Goal: Find specific page/section: Find specific page/section

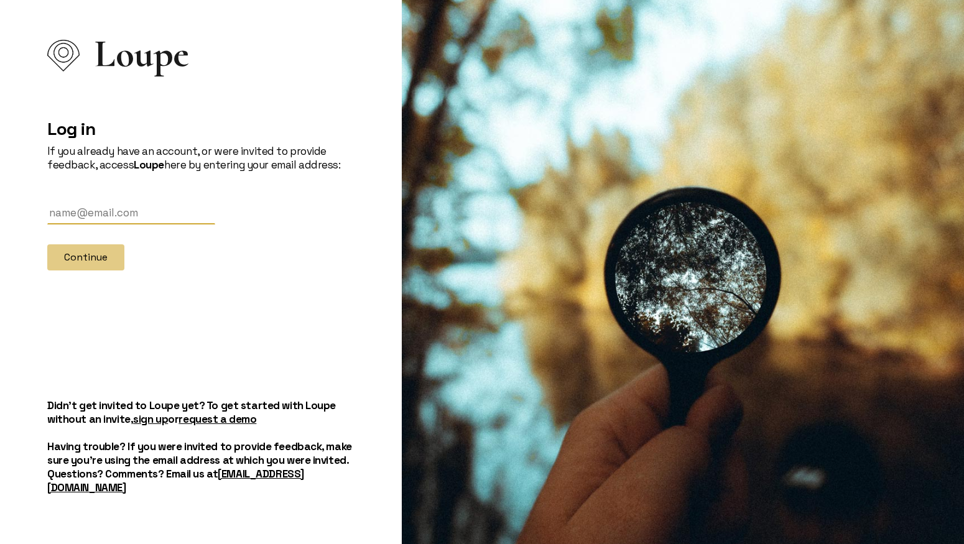
click at [93, 215] on input "text" at bounding box center [131, 212] width 168 height 23
type input "[EMAIL_ADDRESS][DOMAIN_NAME]"
click at [67, 264] on button "Continue" at bounding box center [85, 257] width 77 height 26
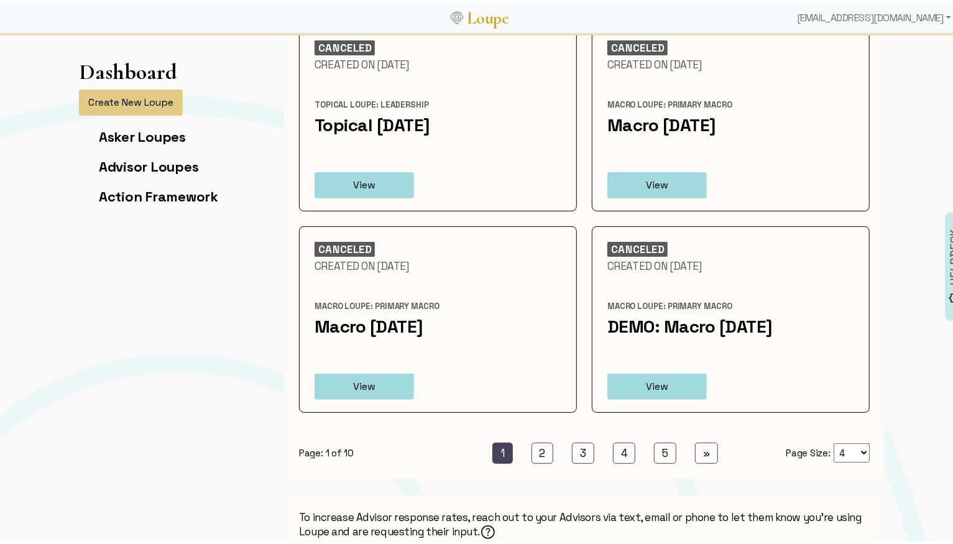
scroll to position [104, 0]
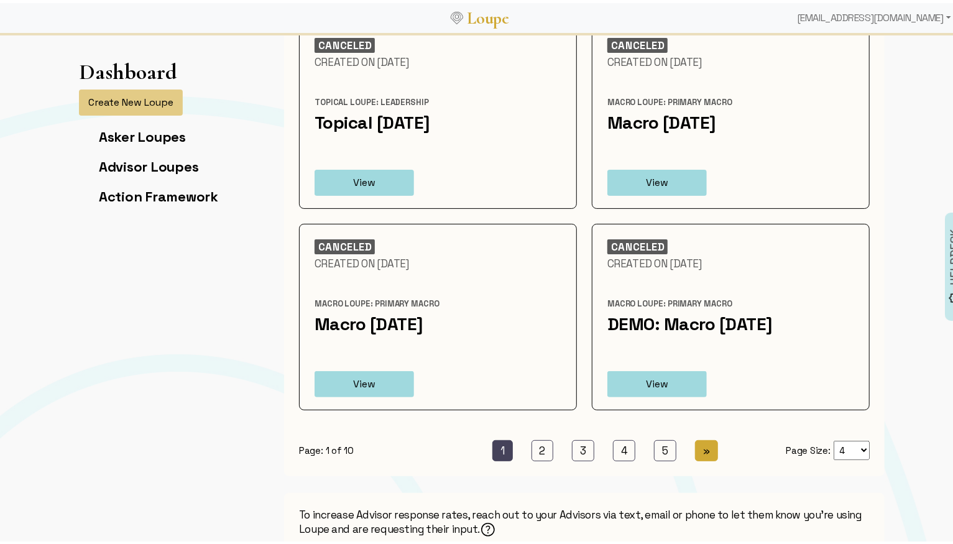
click at [695, 450] on link "» Next" at bounding box center [706, 447] width 23 height 21
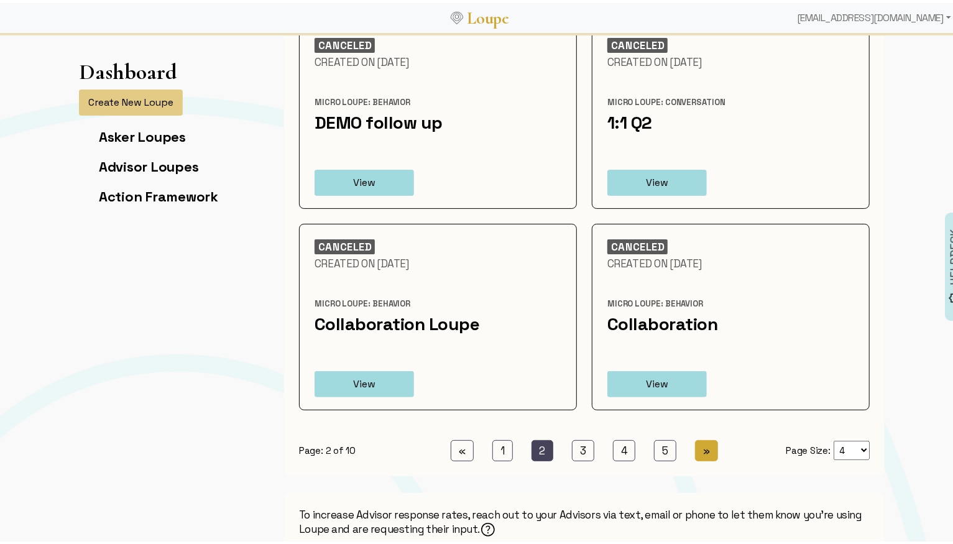
click at [703, 446] on span "»" at bounding box center [706, 448] width 7 height 14
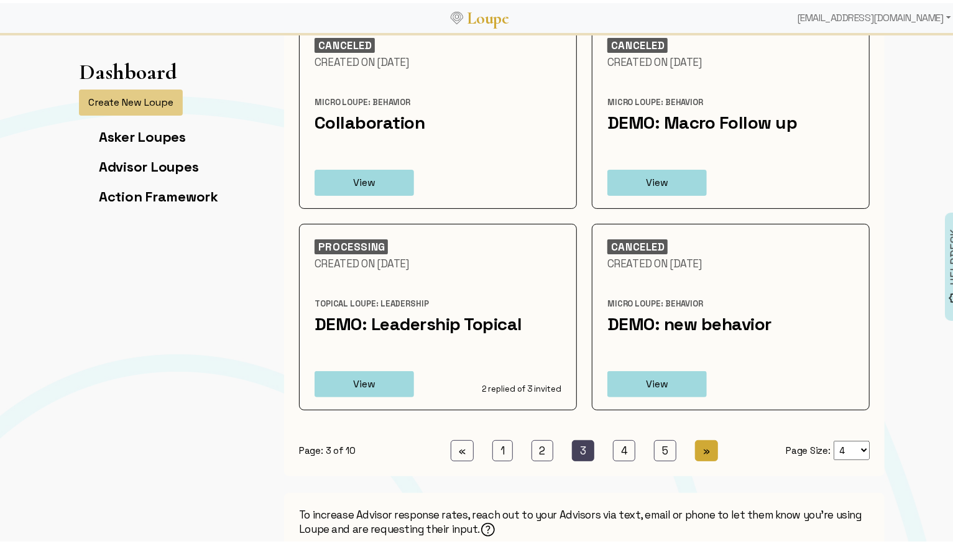
click at [703, 446] on span "»" at bounding box center [706, 448] width 7 height 14
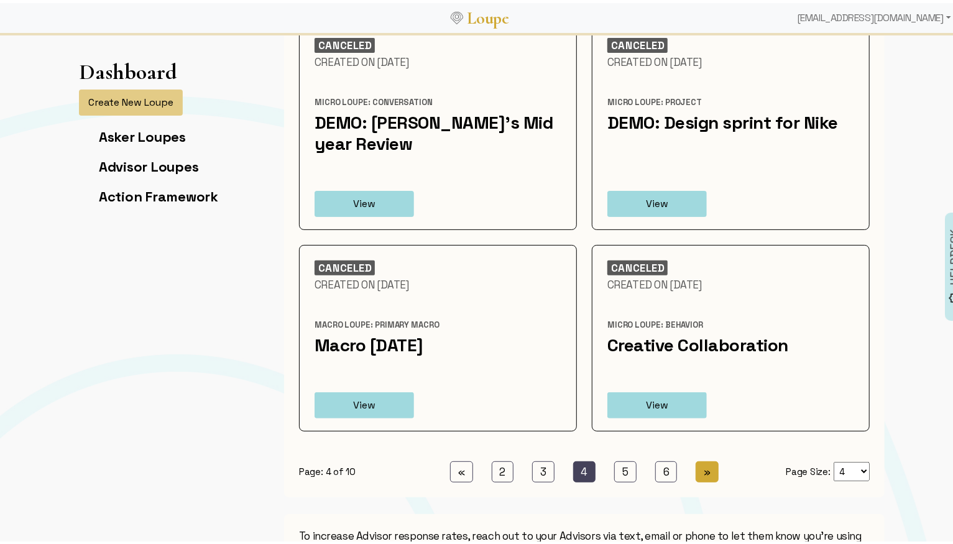
click at [707, 464] on link "» Next" at bounding box center [707, 468] width 23 height 21
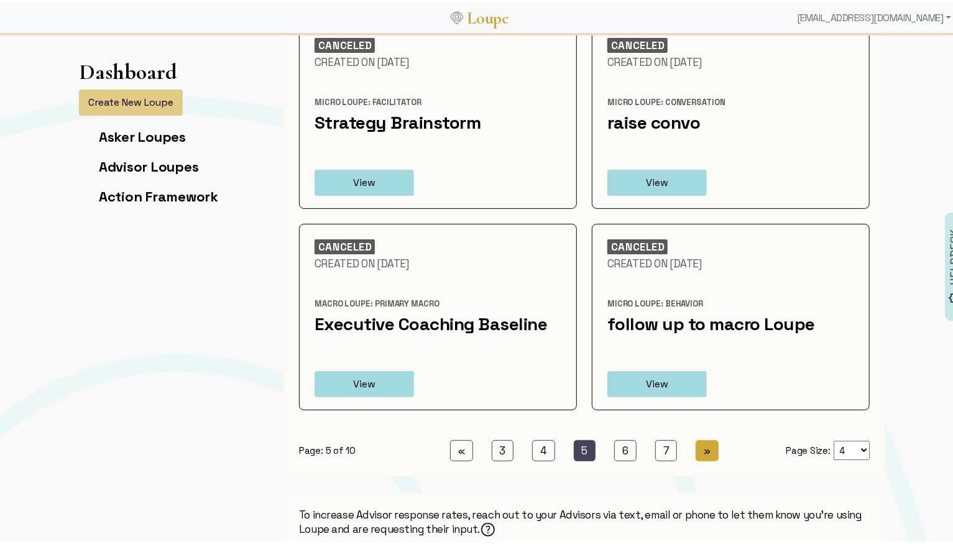
click at [701, 457] on link "» Next" at bounding box center [707, 447] width 23 height 21
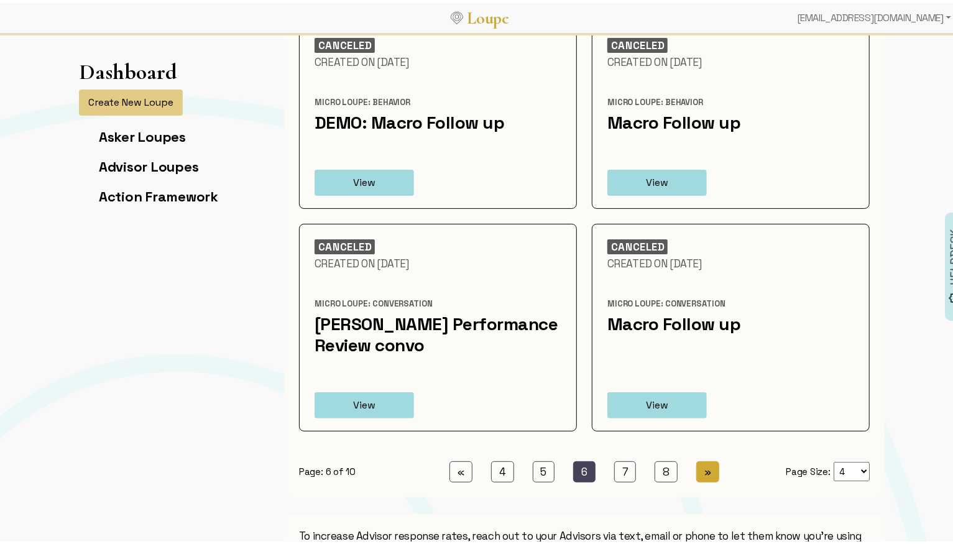
click at [704, 468] on span "»" at bounding box center [707, 469] width 7 height 14
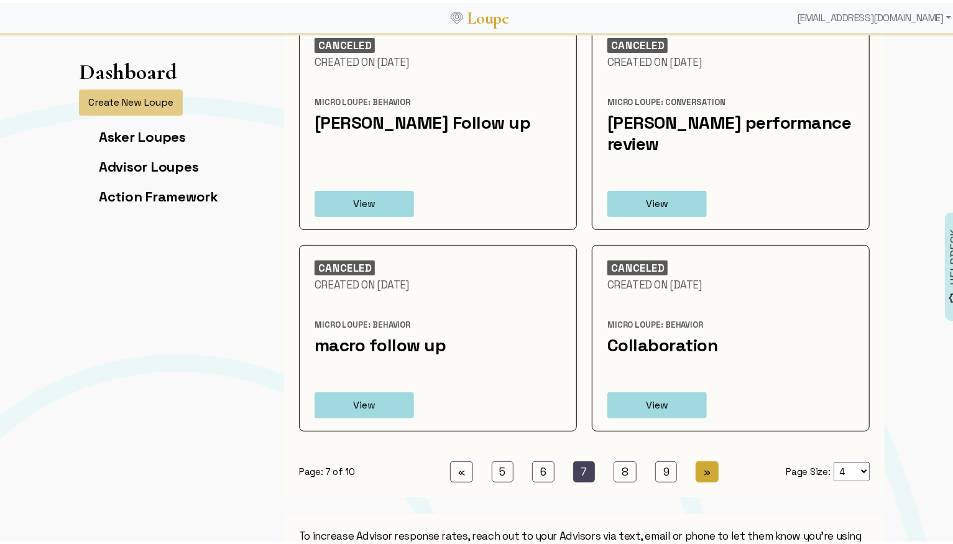
click at [699, 458] on link "» Next" at bounding box center [707, 468] width 23 height 21
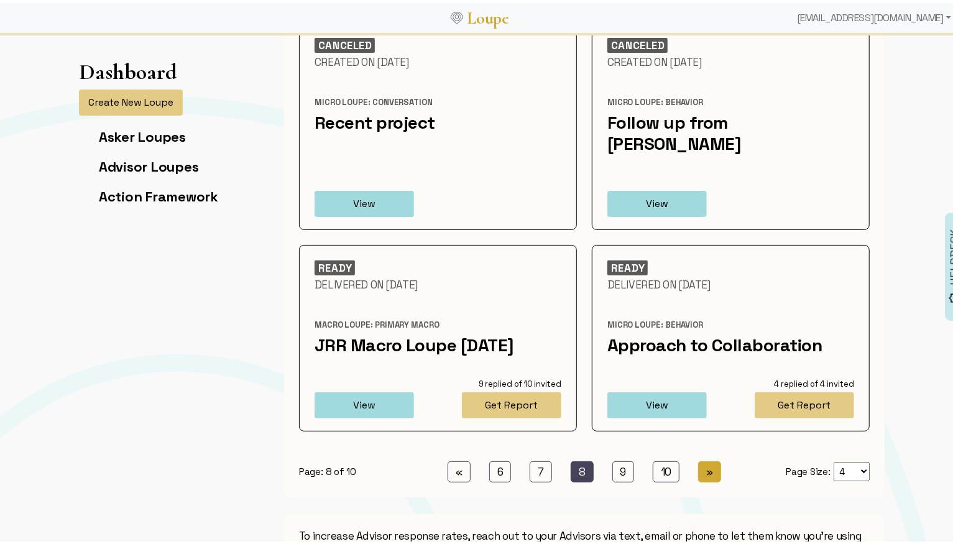
click at [706, 462] on span "»" at bounding box center [709, 469] width 7 height 14
